Goal: Navigation & Orientation: Find specific page/section

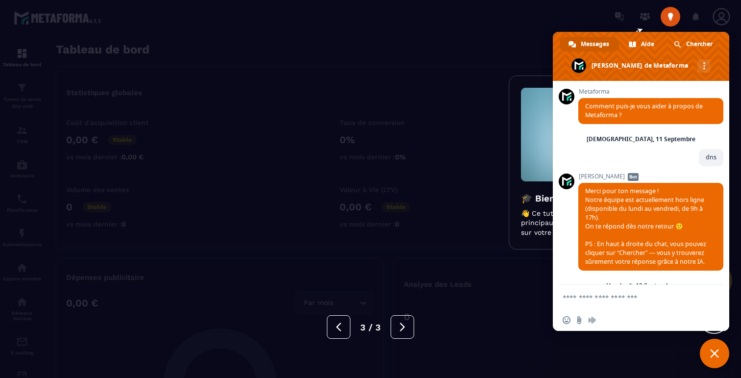
click at [194, 67] on div at bounding box center [370, 189] width 741 height 378
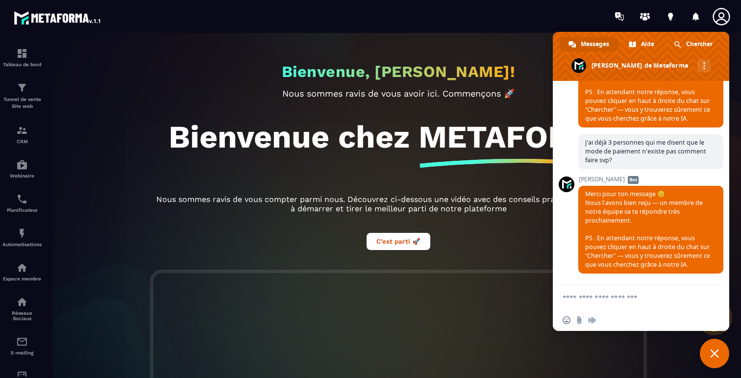
click at [723, 355] on span "Fermer le chat" at bounding box center [713, 352] width 29 height 29
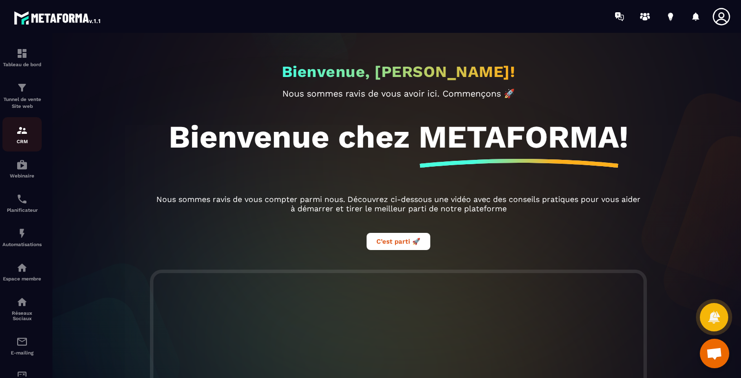
click at [17, 134] on img at bounding box center [22, 130] width 12 height 12
